Goal: Navigation & Orientation: Go to known website

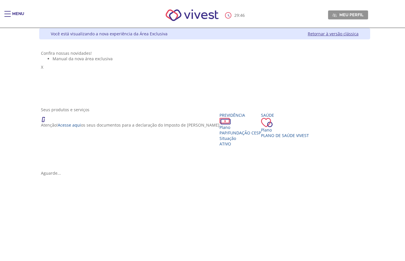
click at [19, 17] on div "Menu" at bounding box center [18, 17] width 12 height 12
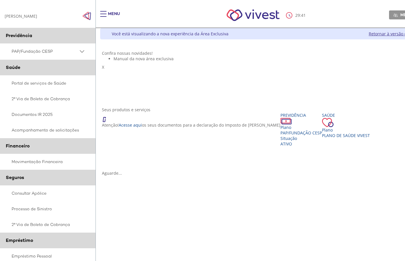
click at [87, 15] on img "Click to close side navigation." at bounding box center [86, 16] width 9 height 9
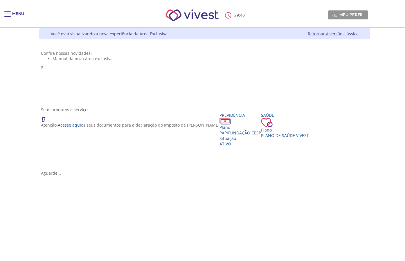
click at [224, 50] on div "Confira nossas novidades!" at bounding box center [204, 53] width 327 height 6
click at [352, 35] on link "Retornar à versão clássica" at bounding box center [332, 34] width 51 height 6
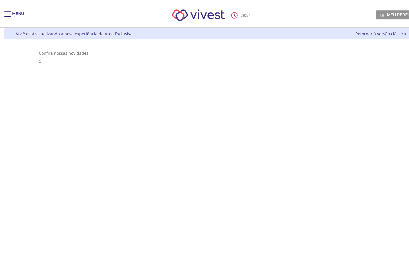
click at [358, 35] on link "Retornar à versão clássica" at bounding box center [380, 34] width 51 height 6
